Goal: Task Accomplishment & Management: Manage account settings

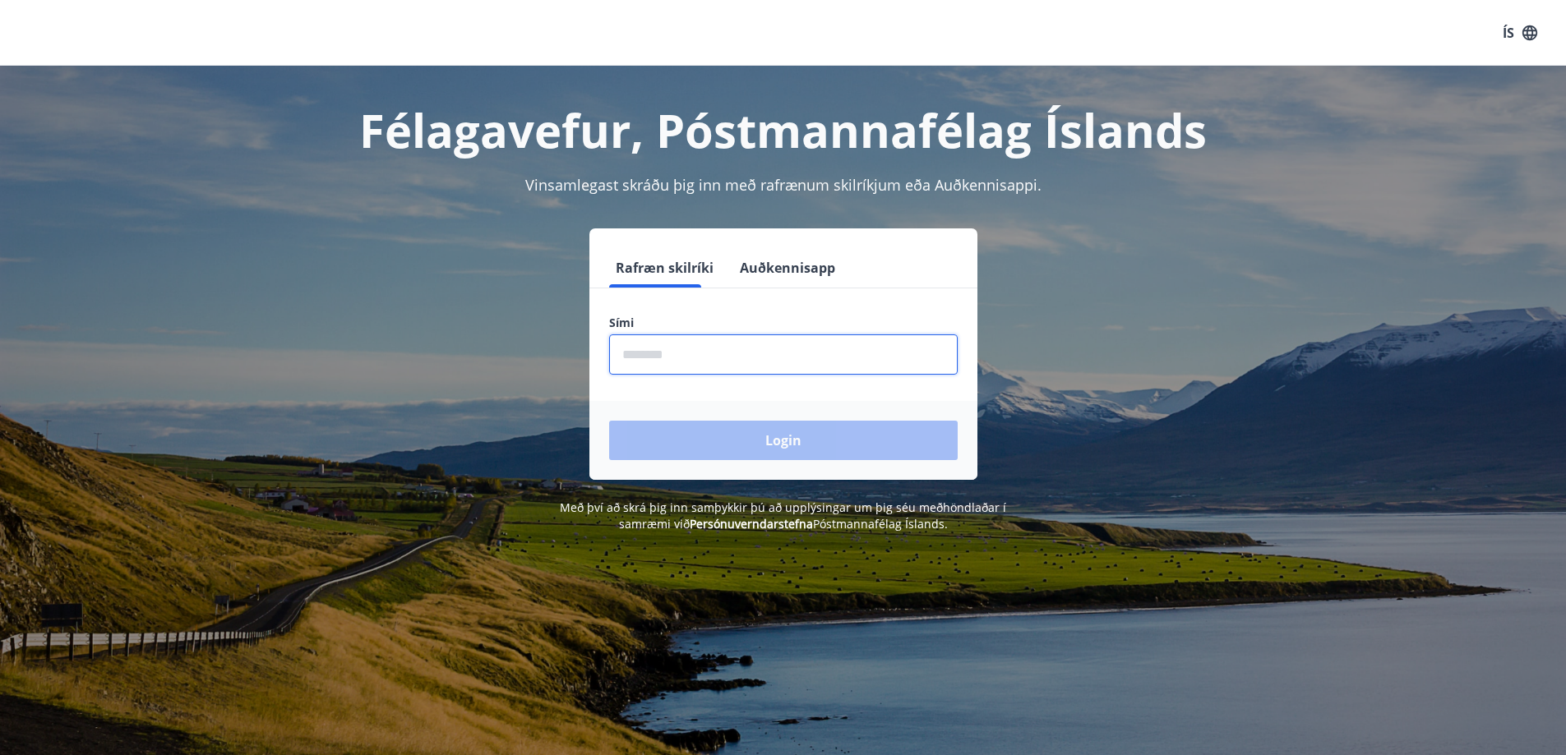
click at [636, 353] on input "phone" at bounding box center [783, 355] width 349 height 40
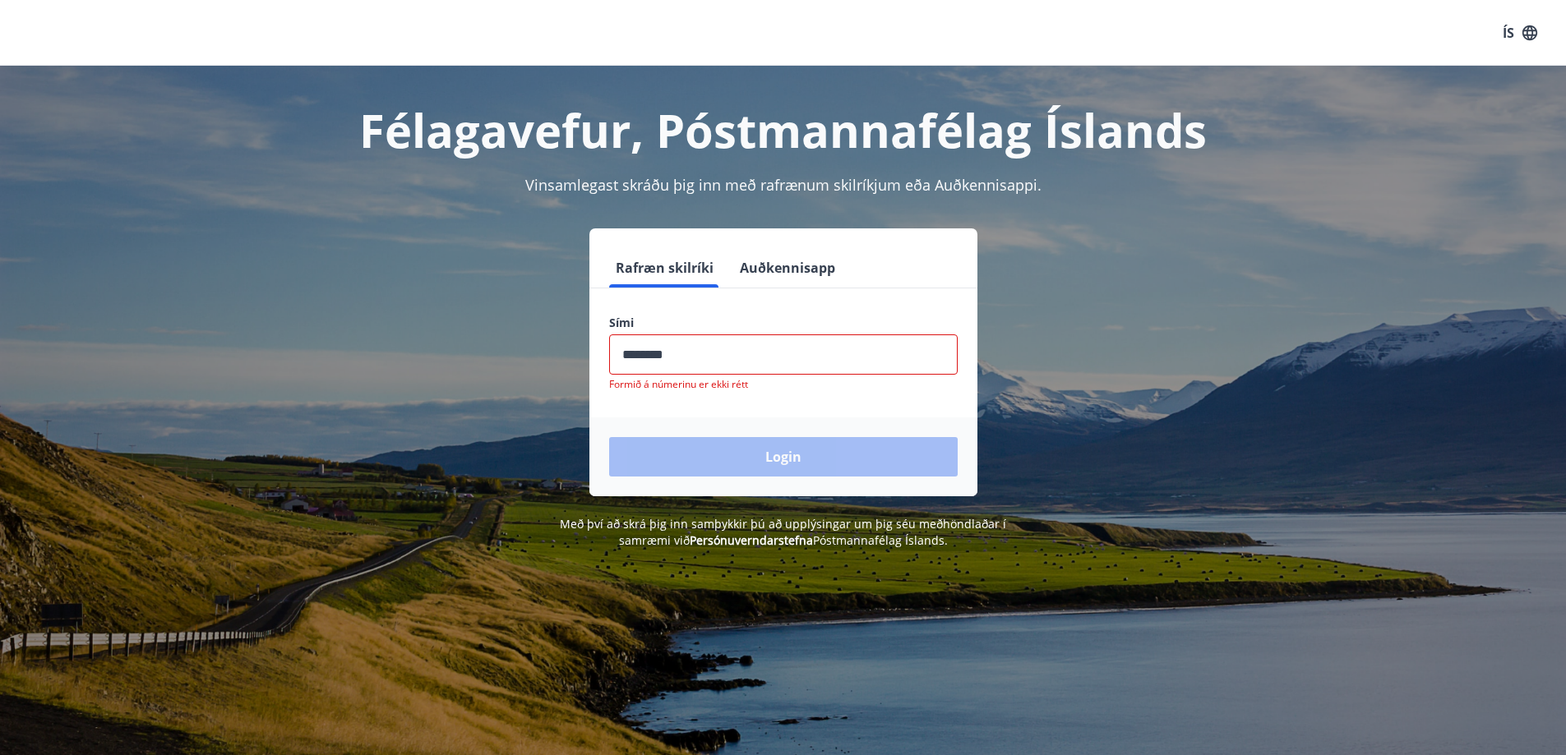
click at [787, 434] on div "Login" at bounding box center [783, 457] width 388 height 79
click at [686, 350] on input "phone" at bounding box center [783, 355] width 349 height 40
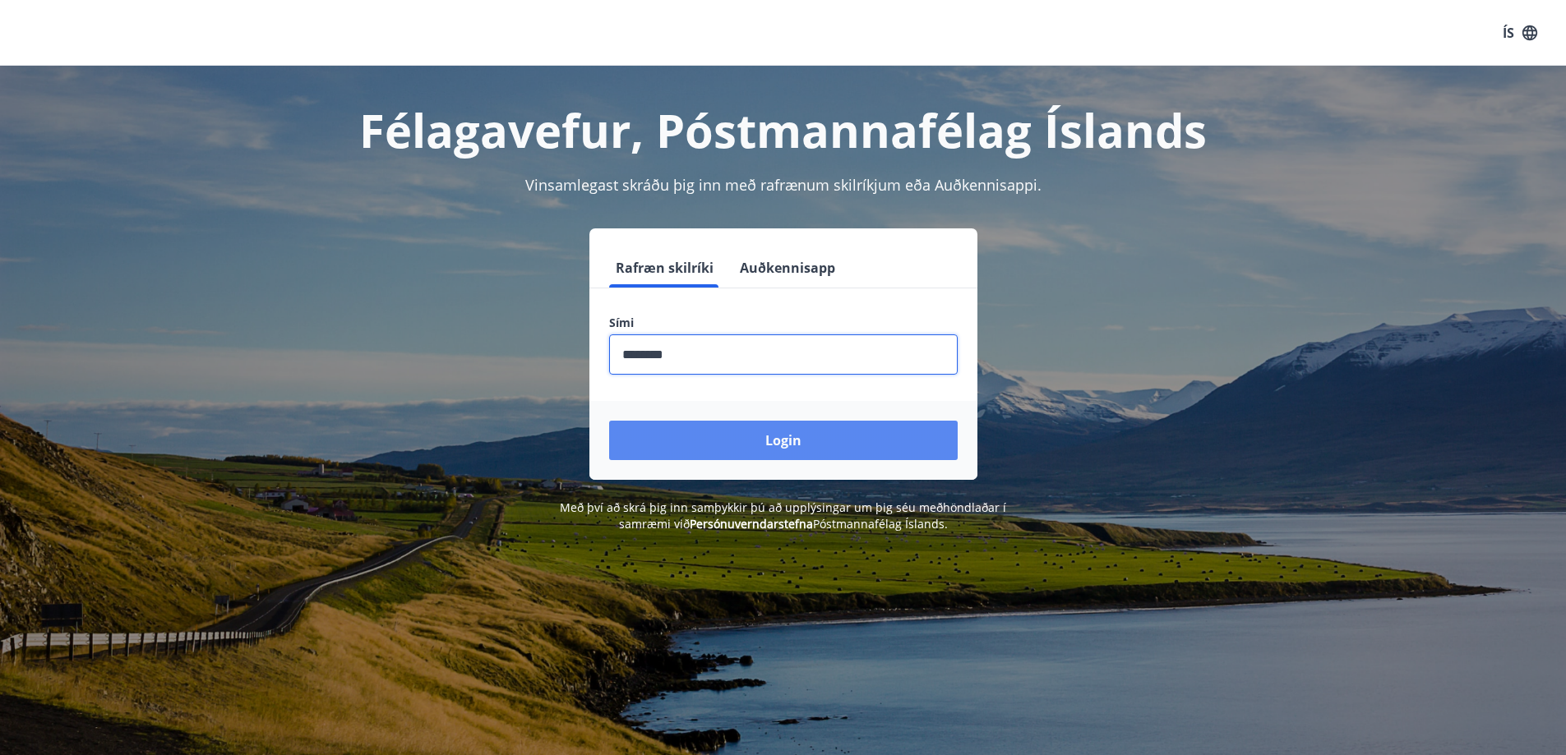
type input "********"
click at [787, 439] on button "Login" at bounding box center [783, 440] width 349 height 39
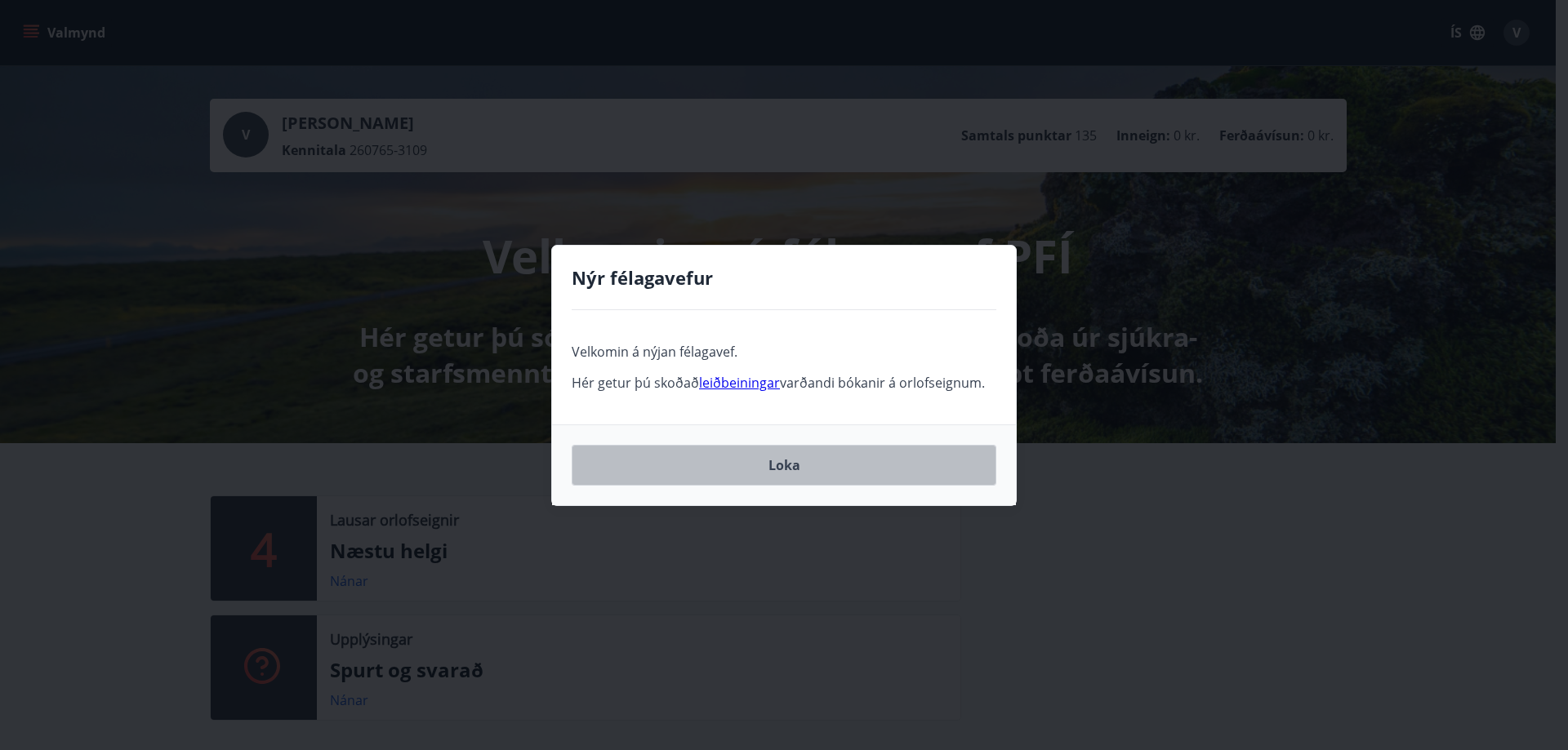
click at [785, 464] on button "Loka" at bounding box center [783, 465] width 424 height 41
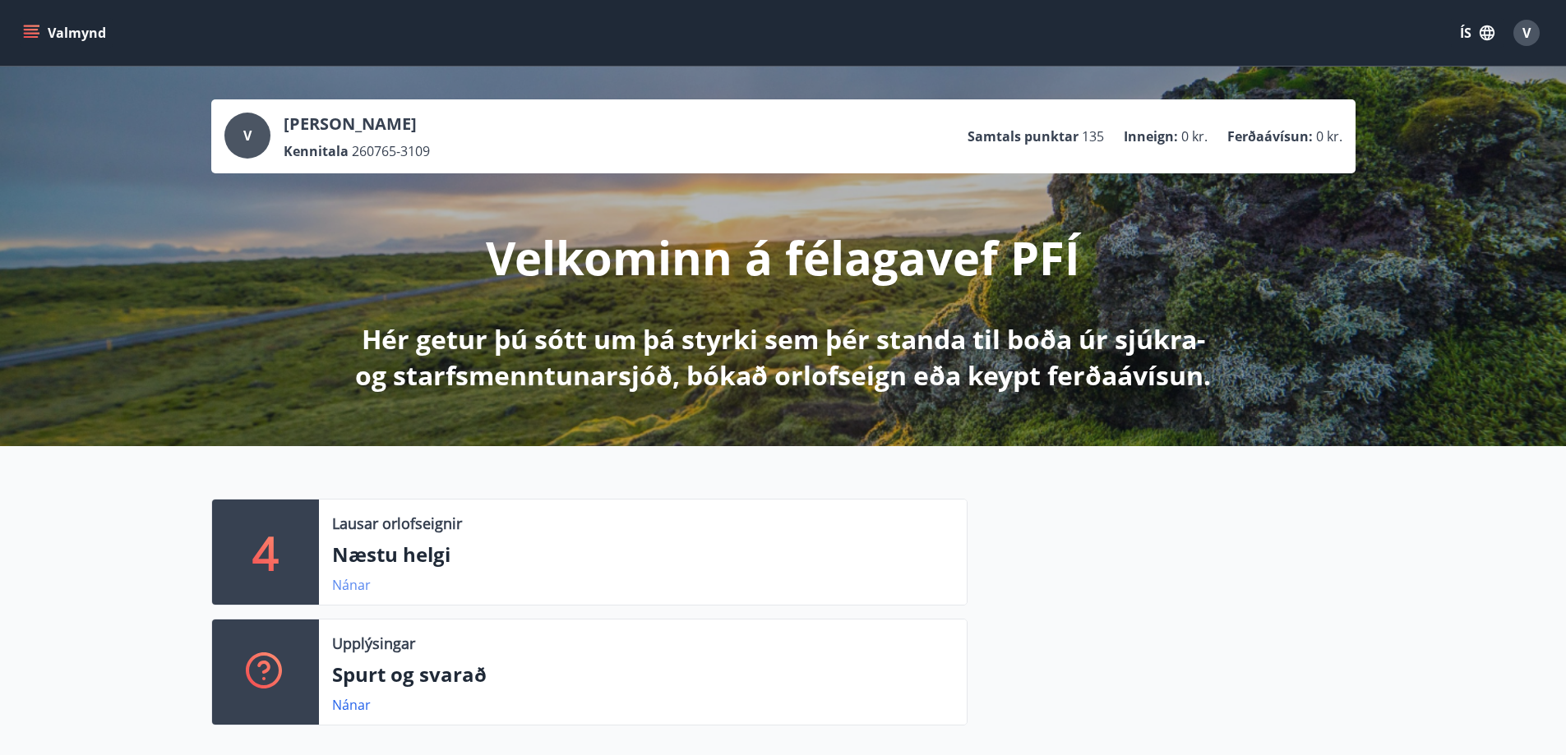
click at [349, 579] on link "Nánar" at bounding box center [351, 585] width 39 height 18
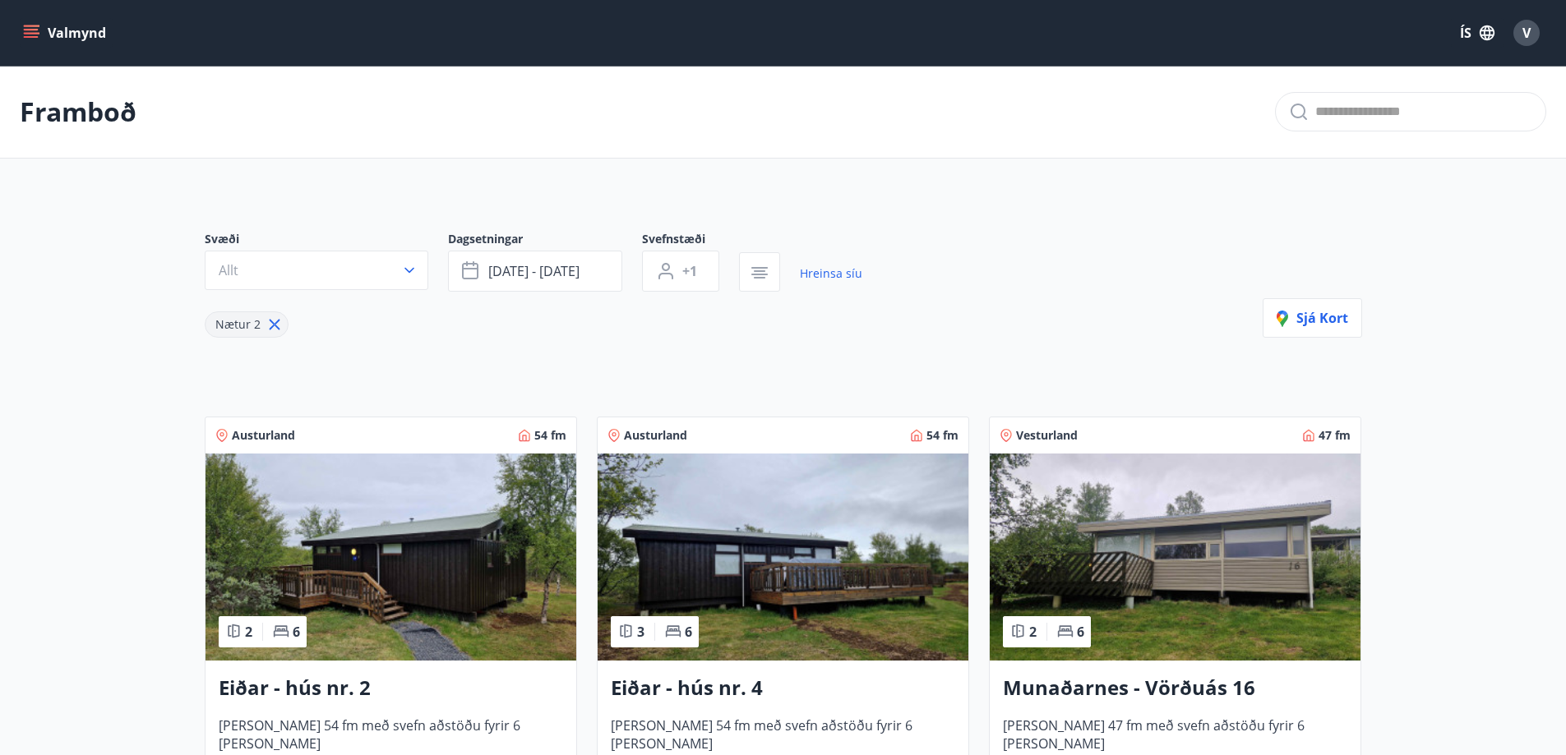
click at [1527, 32] on span "V" at bounding box center [1526, 33] width 8 height 18
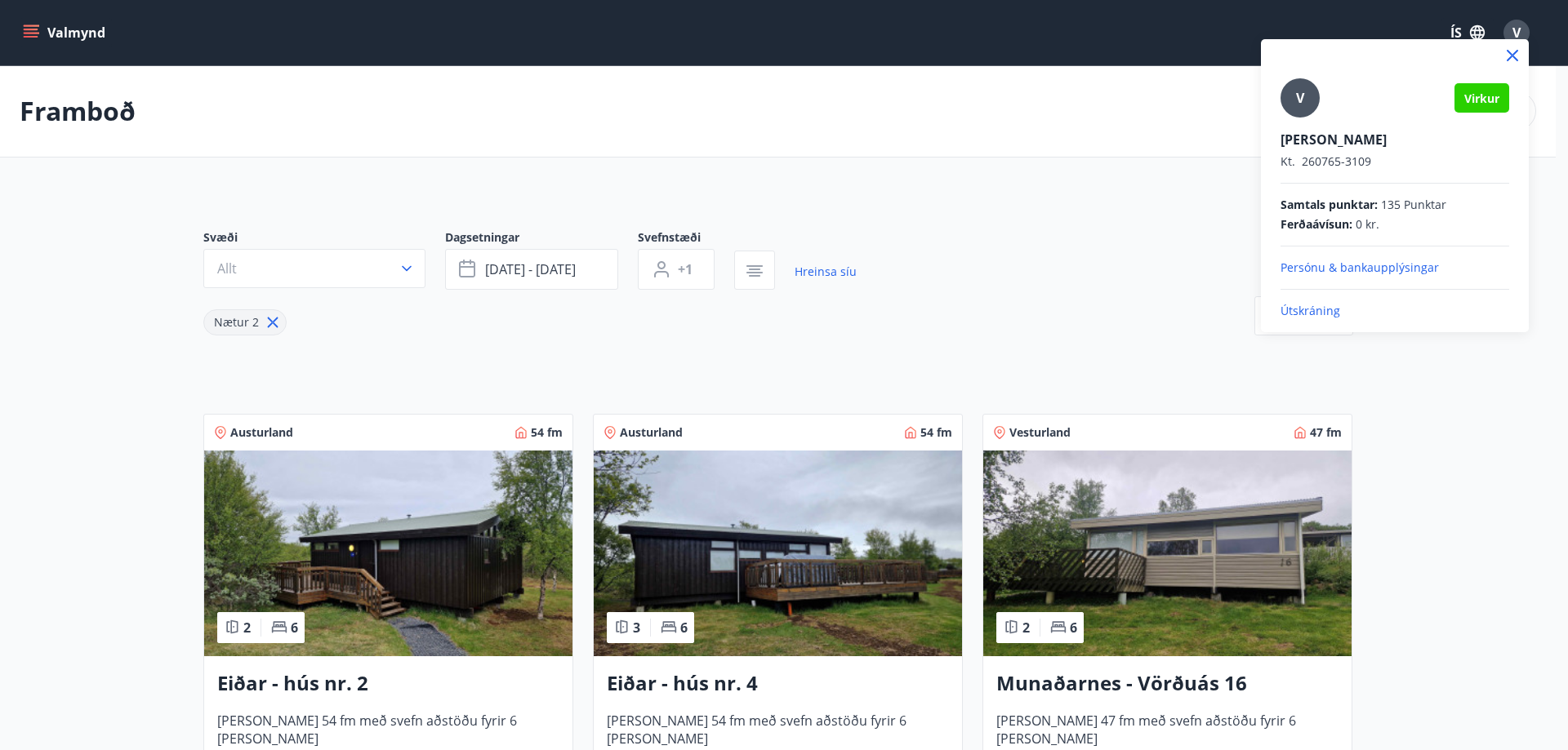
click at [1324, 306] on p "Útskráning" at bounding box center [1395, 311] width 229 height 16
